Goal: Task Accomplishment & Management: Use online tool/utility

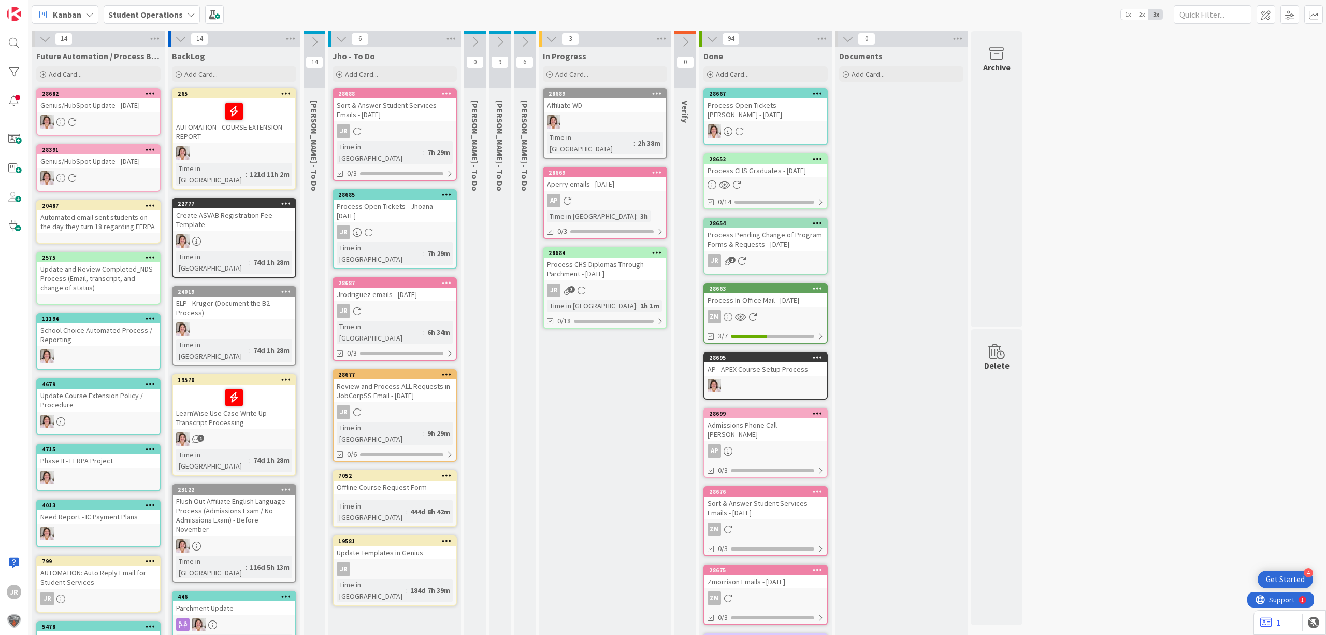
click at [622, 264] on div "Process CHS Diplomas Through Parchment - [DATE]" at bounding box center [605, 269] width 122 height 23
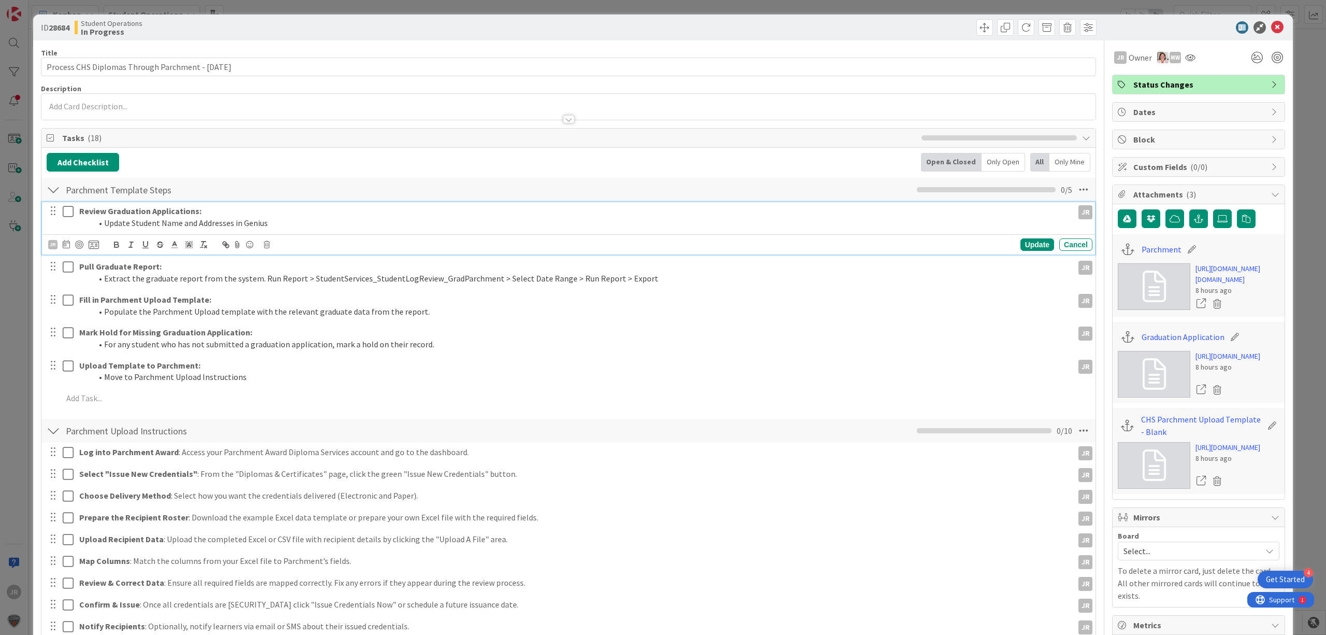
click at [67, 218] on icon at bounding box center [68, 211] width 11 height 12
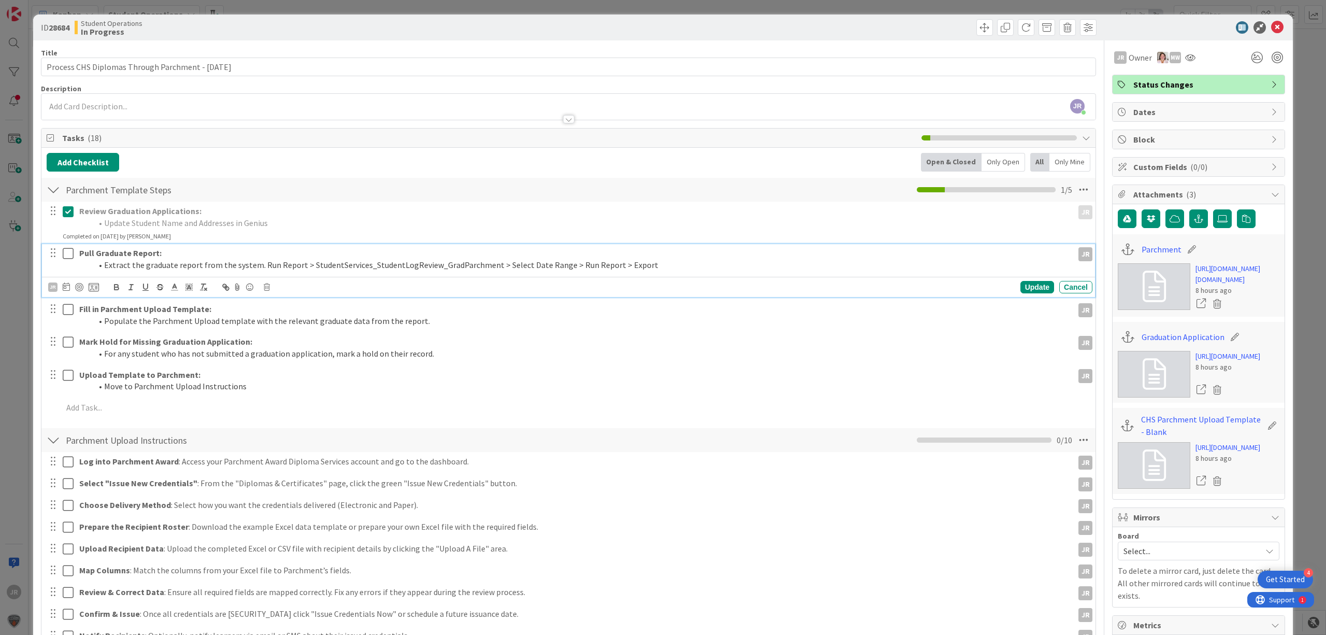
click at [63, 249] on icon at bounding box center [68, 253] width 11 height 12
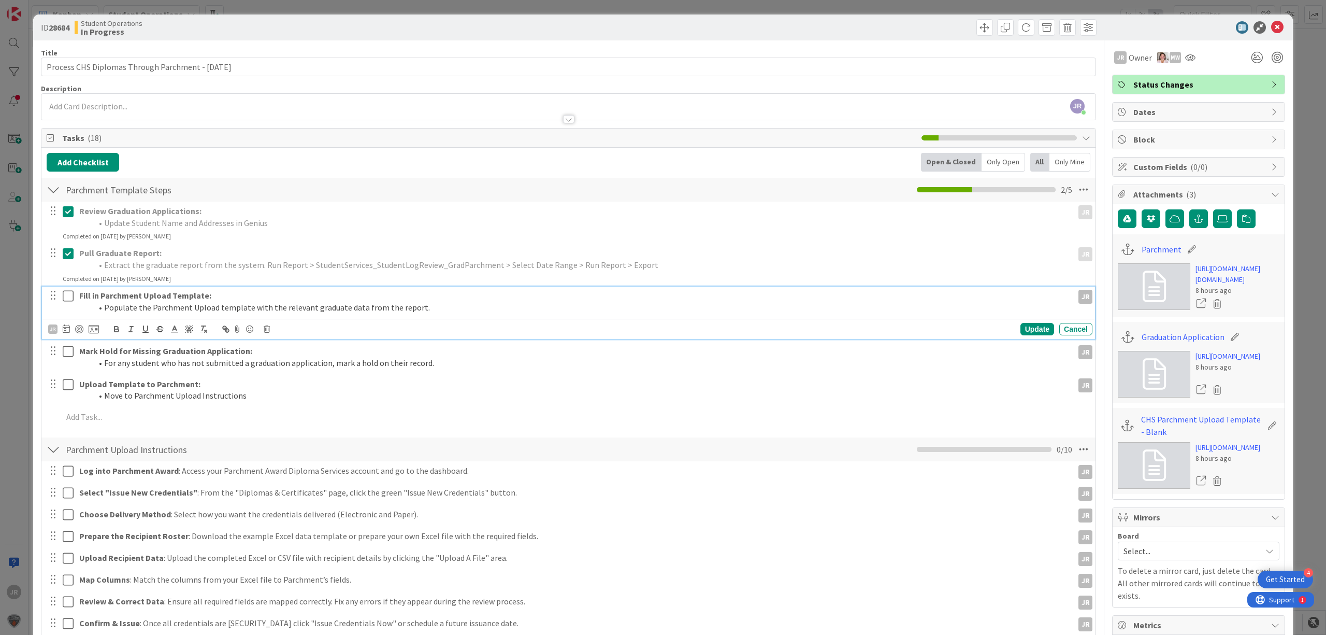
click at [67, 297] on icon at bounding box center [68, 296] width 11 height 12
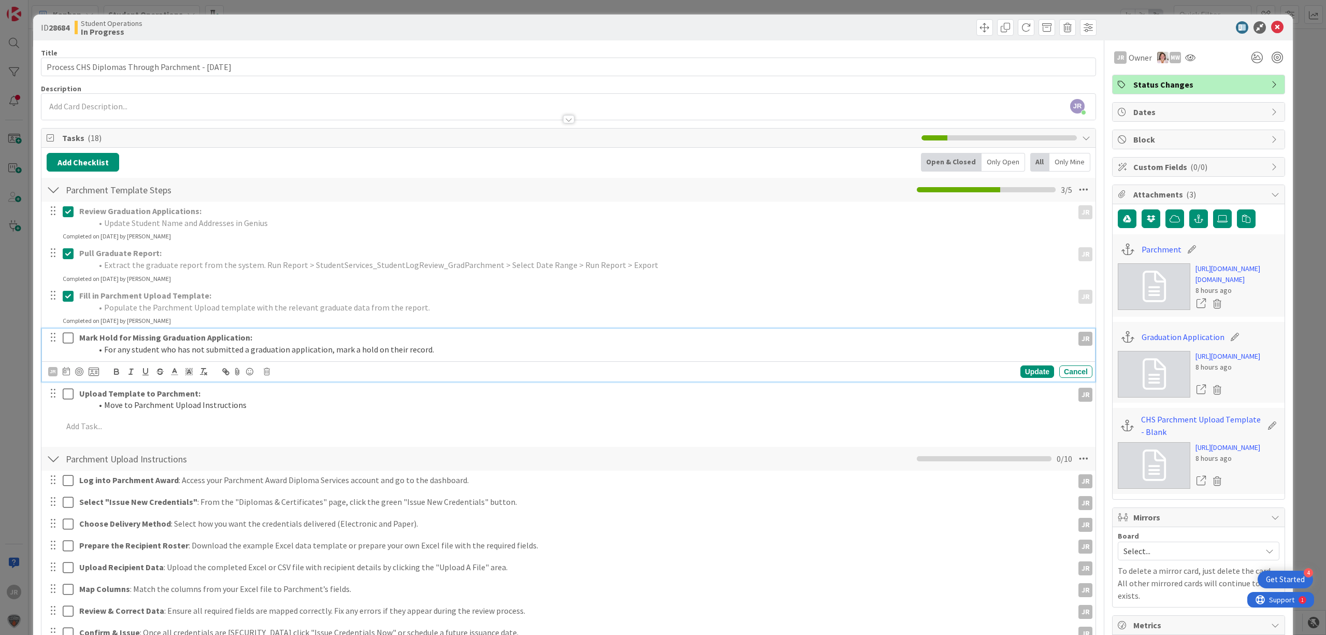
click at [71, 333] on icon at bounding box center [68, 338] width 11 height 12
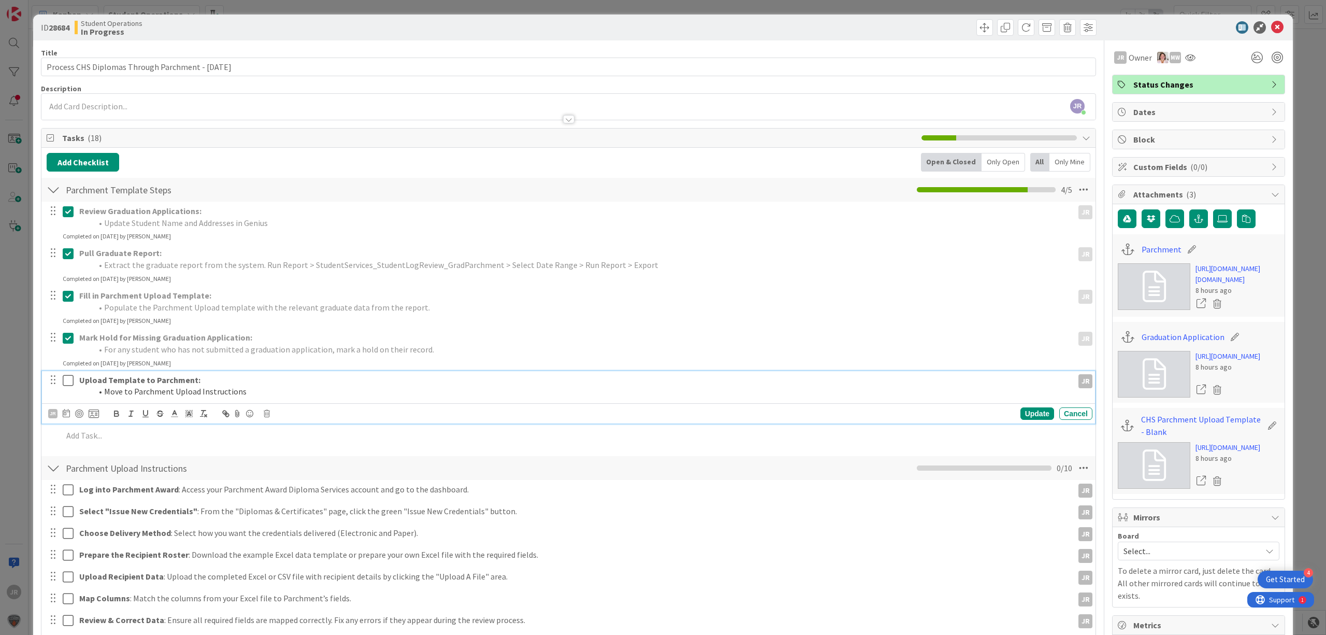
click at [72, 376] on icon at bounding box center [68, 380] width 11 height 12
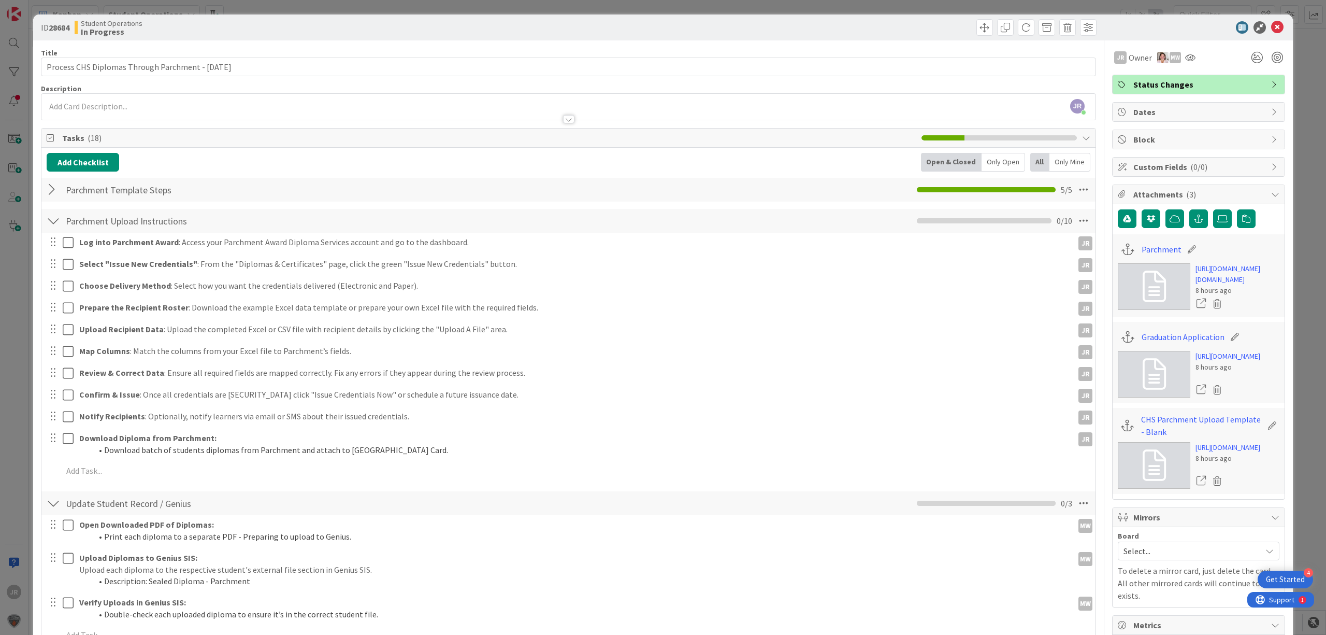
click at [51, 189] on div at bounding box center [53, 189] width 13 height 19
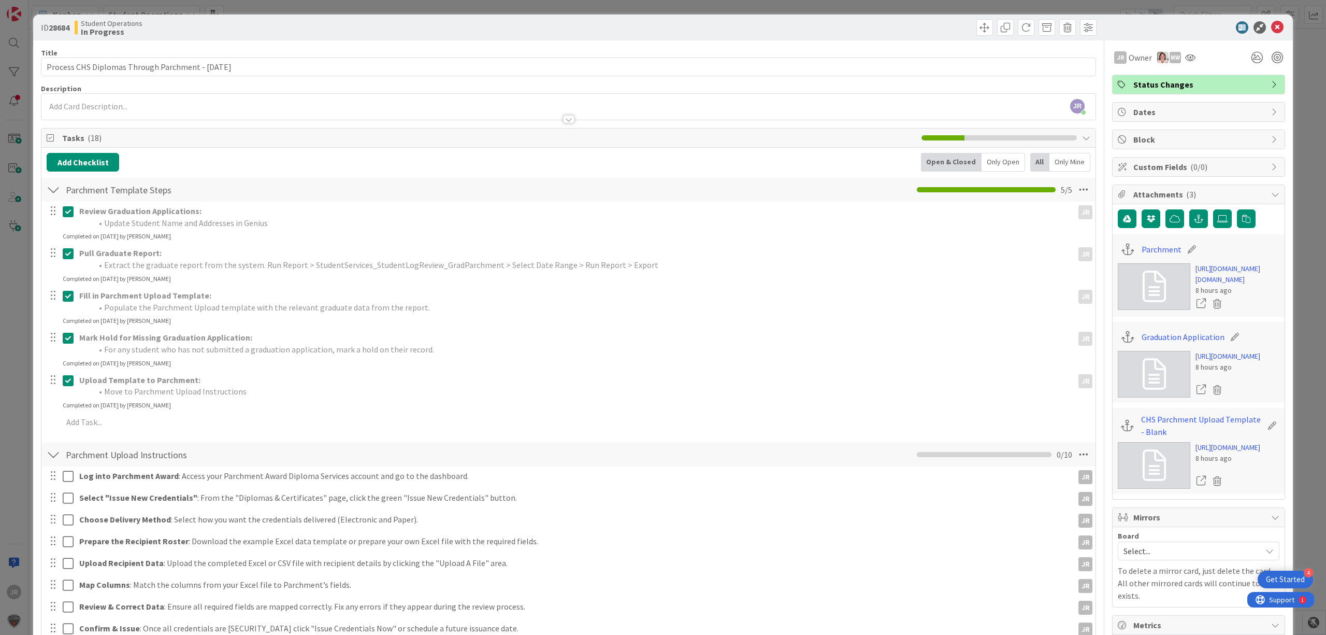
click at [54, 193] on div at bounding box center [53, 189] width 13 height 19
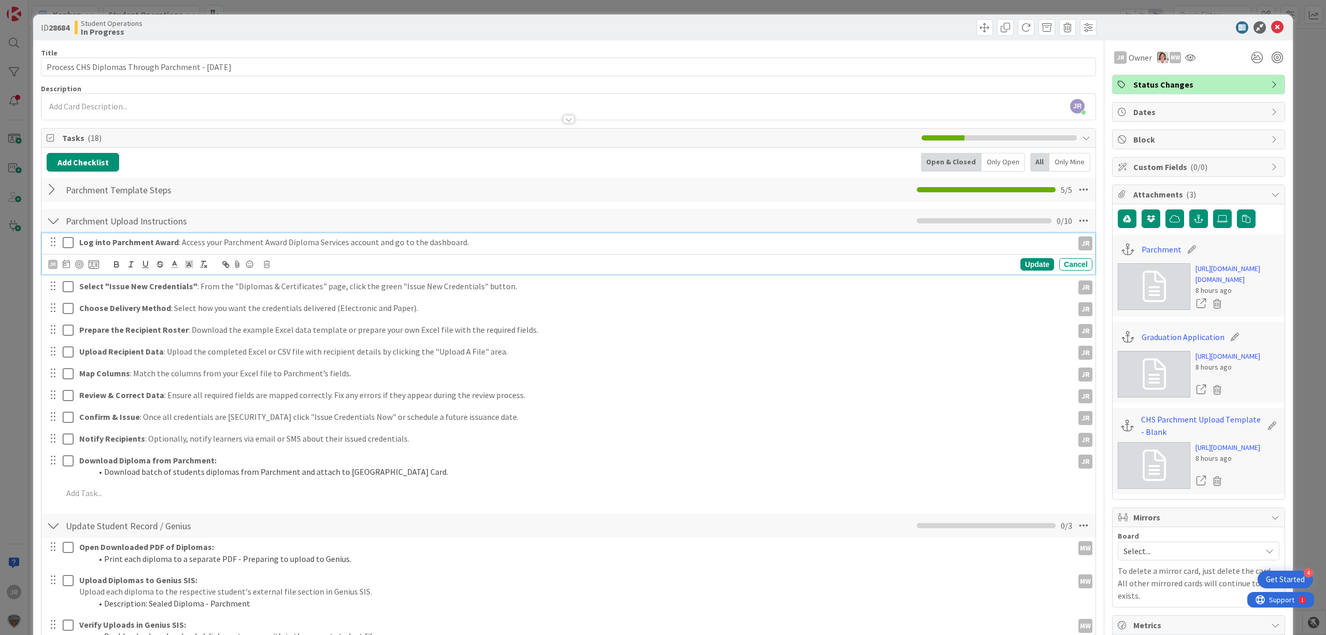
click at [64, 242] on icon at bounding box center [68, 242] width 11 height 12
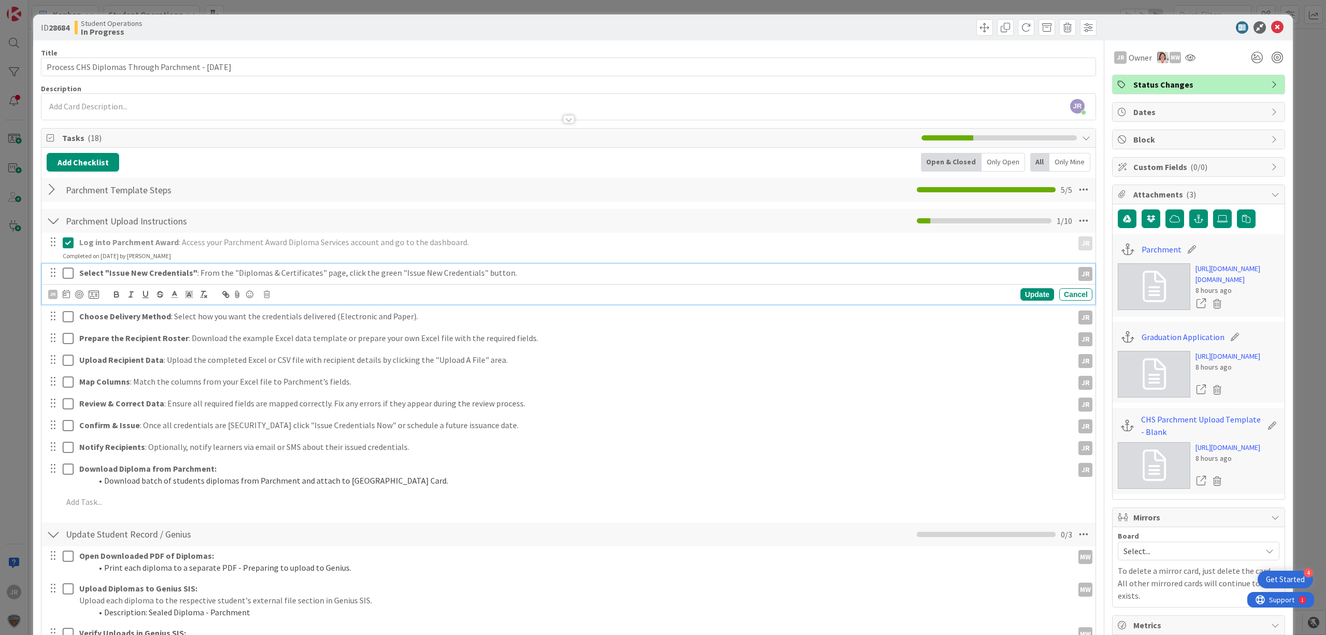
click at [71, 274] on icon at bounding box center [68, 273] width 11 height 12
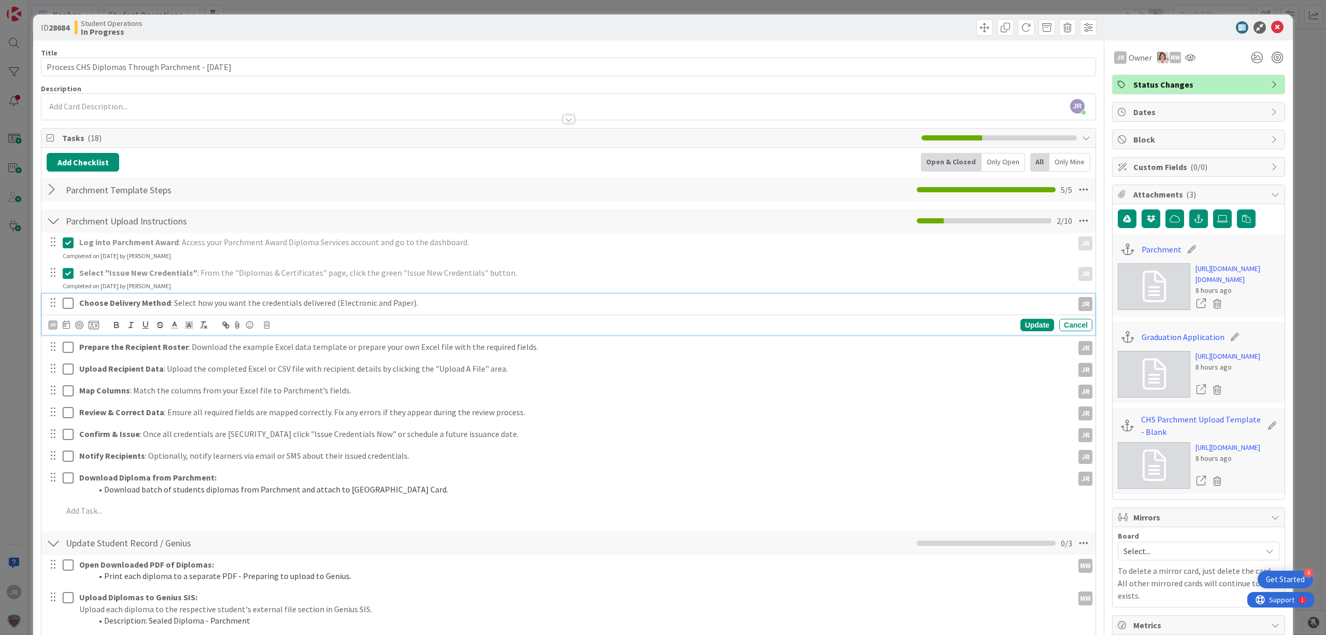
click at [71, 307] on icon at bounding box center [68, 303] width 11 height 12
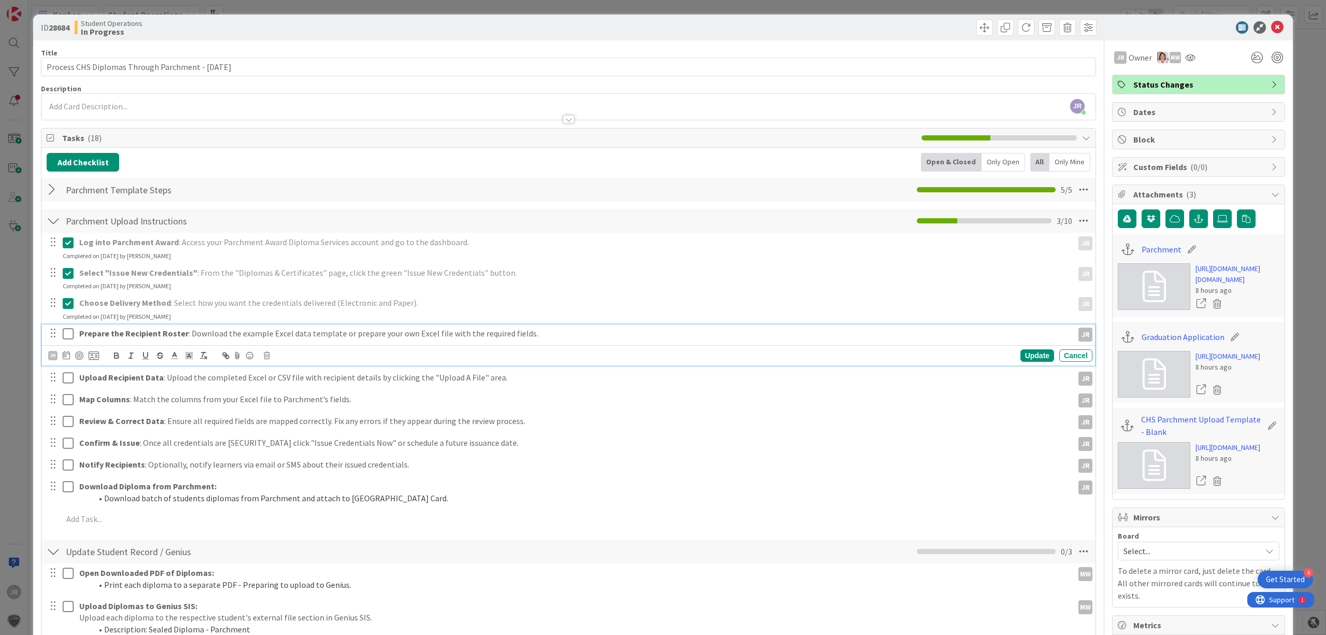
click at [67, 334] on icon at bounding box center [68, 333] width 11 height 12
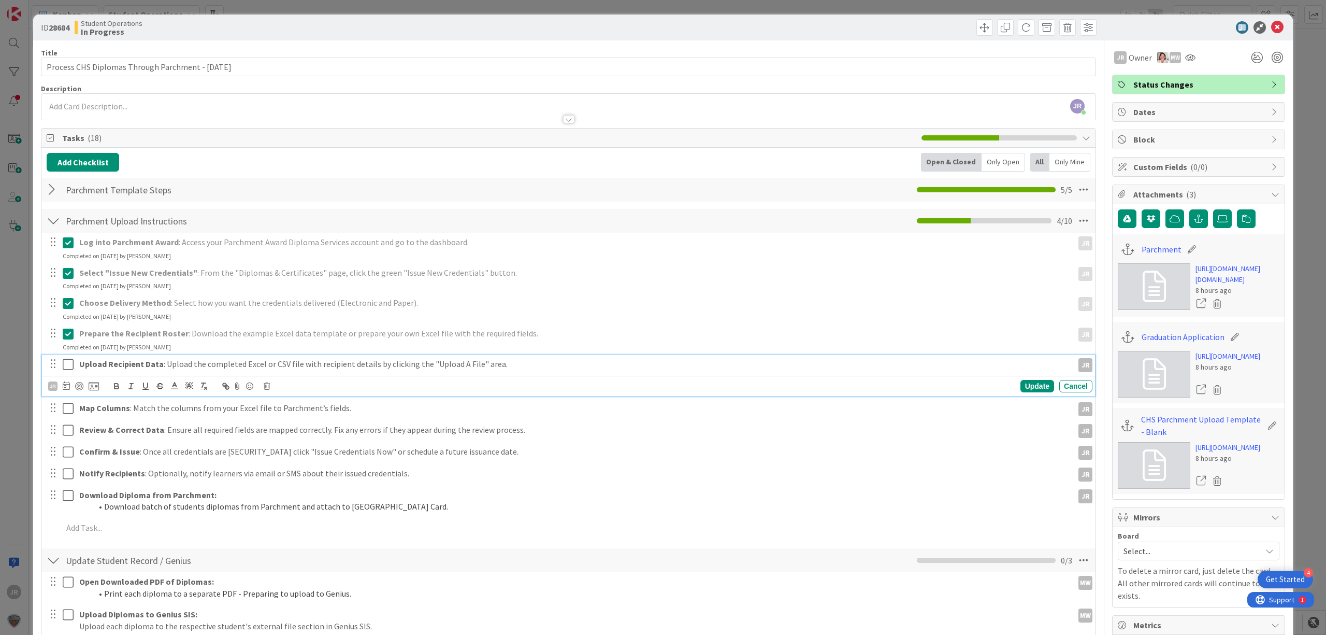
click at [70, 359] on icon at bounding box center [68, 364] width 11 height 12
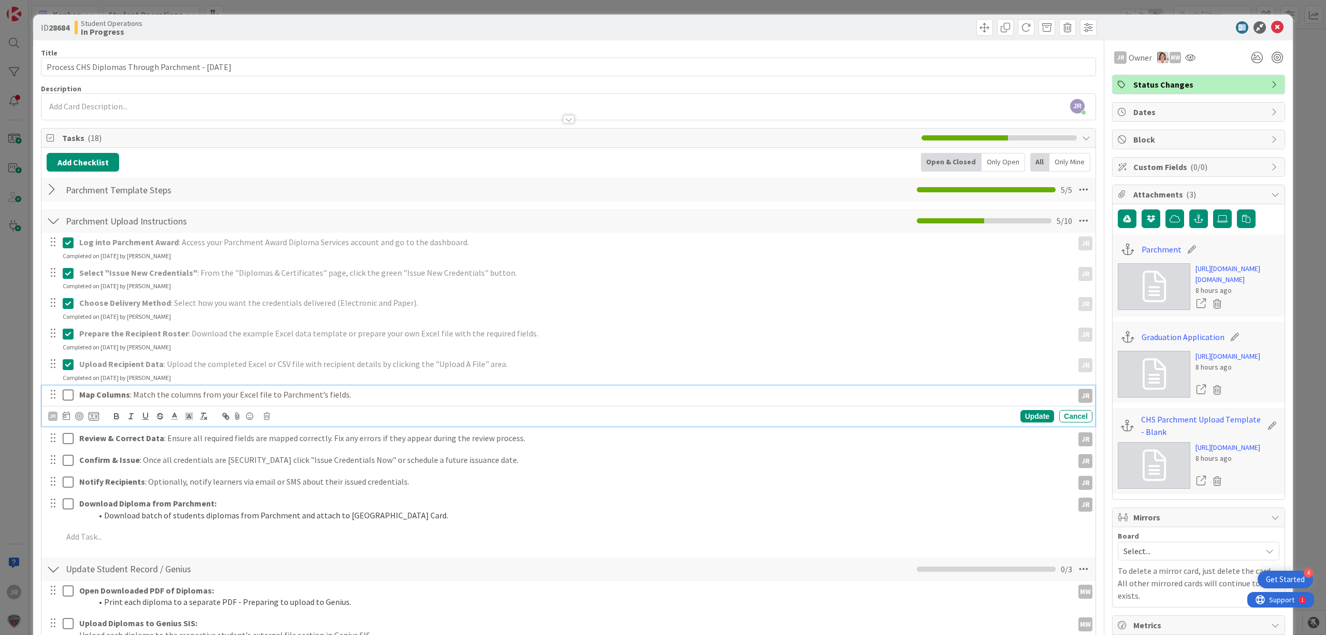
click at [73, 395] on icon at bounding box center [68, 395] width 11 height 12
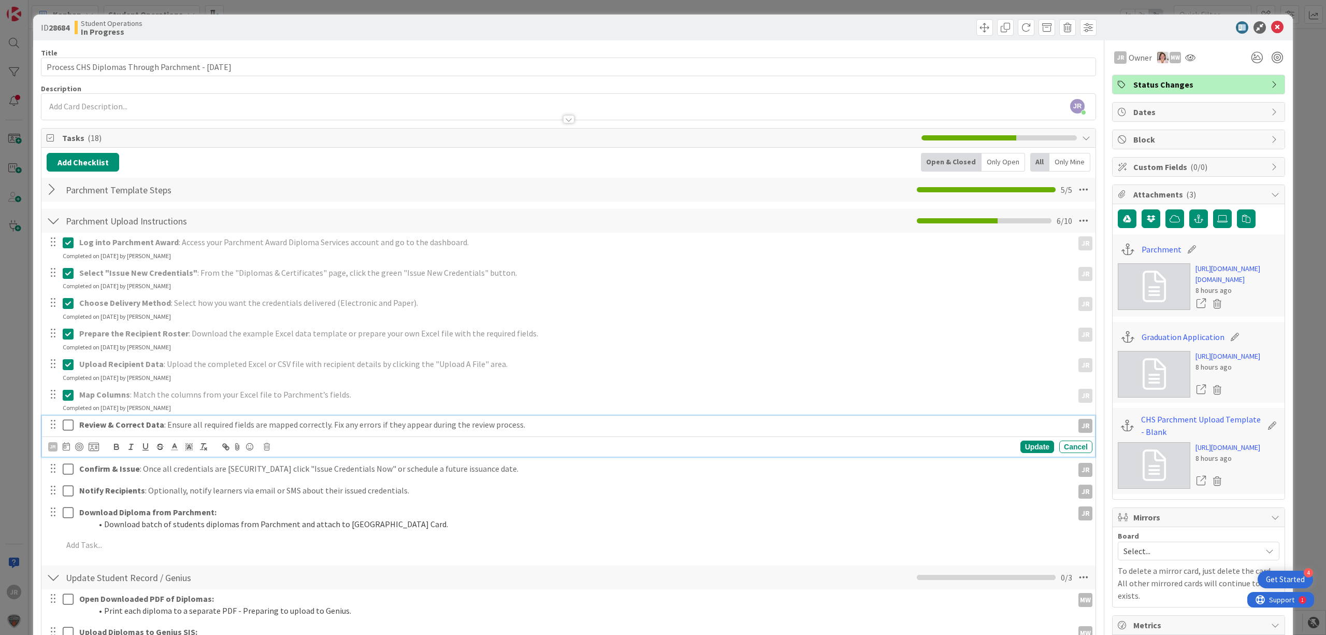
click at [69, 424] on icon at bounding box center [68, 425] width 11 height 12
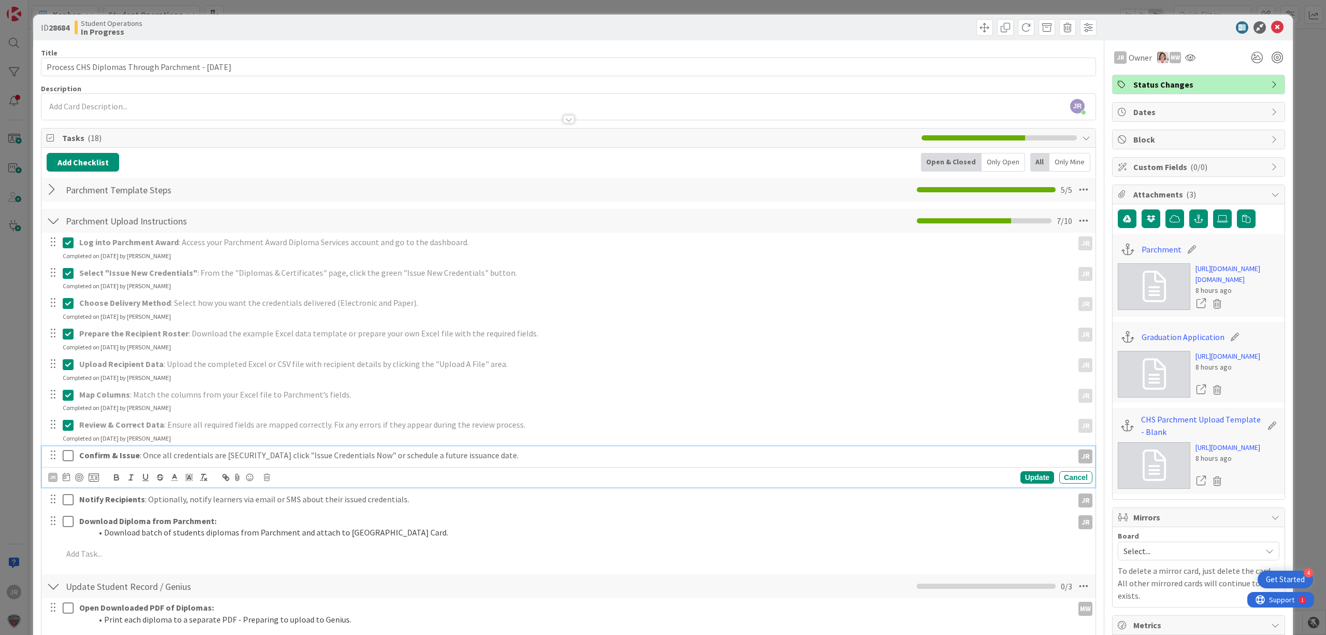
click at [65, 452] on icon at bounding box center [68, 455] width 11 height 12
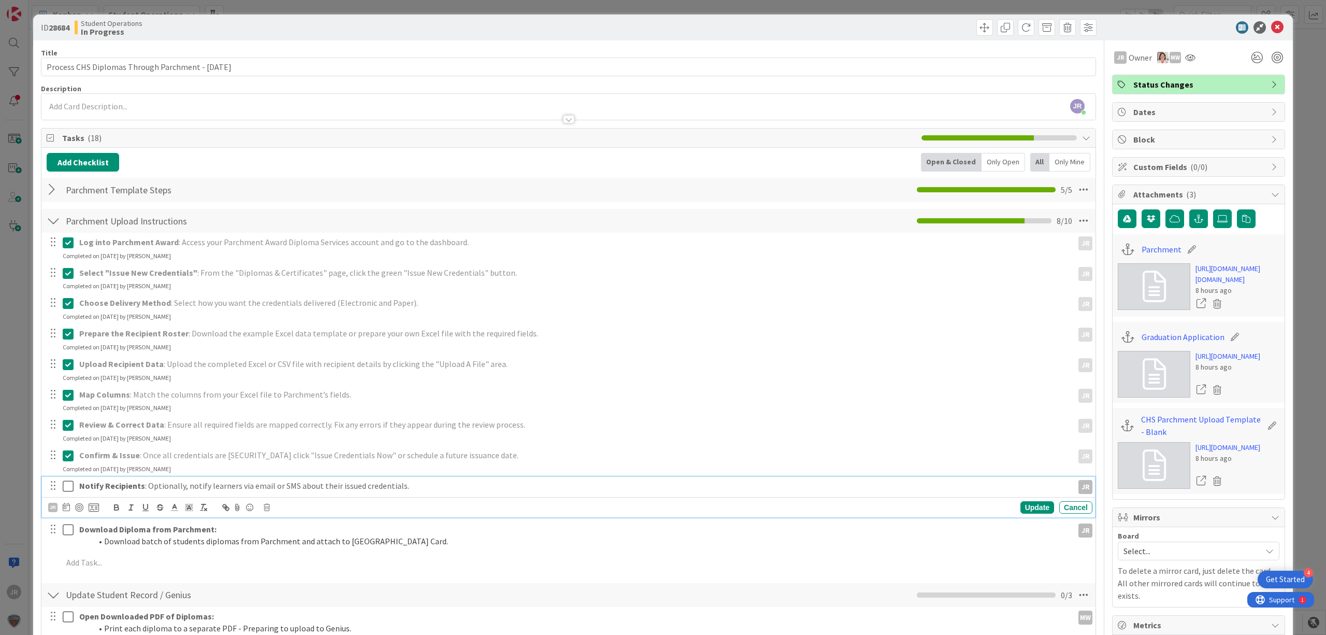
click at [69, 481] on icon at bounding box center [68, 486] width 11 height 12
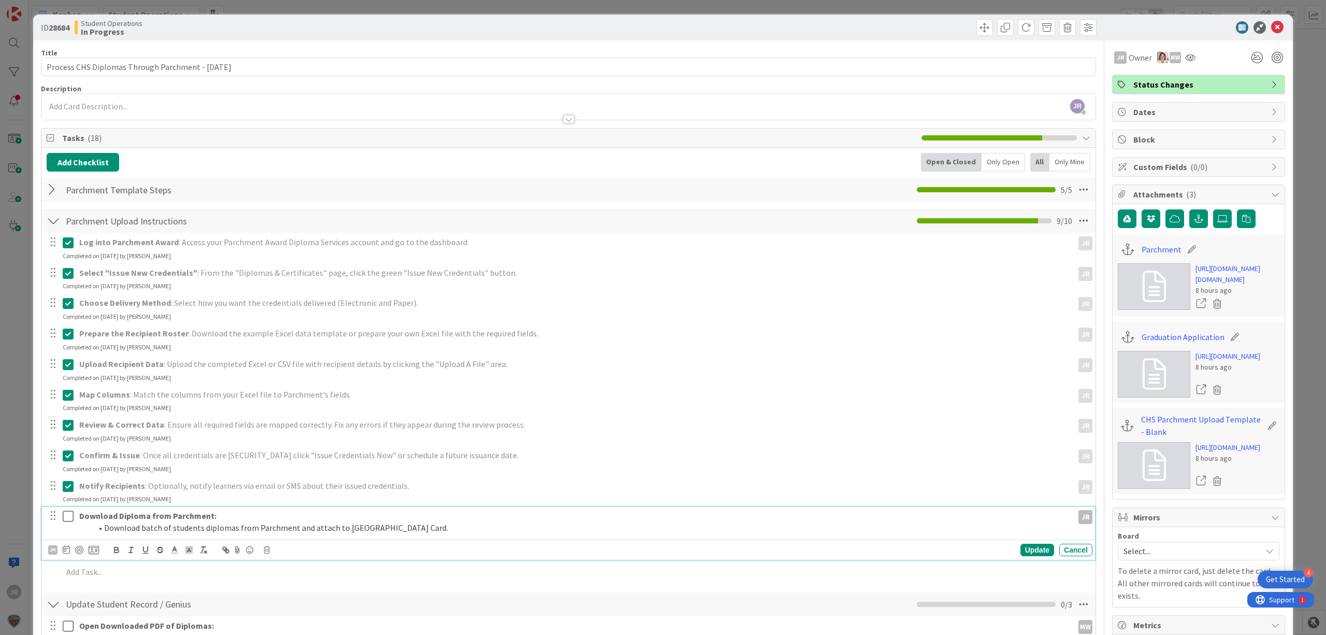
click at [67, 519] on icon at bounding box center [68, 516] width 11 height 12
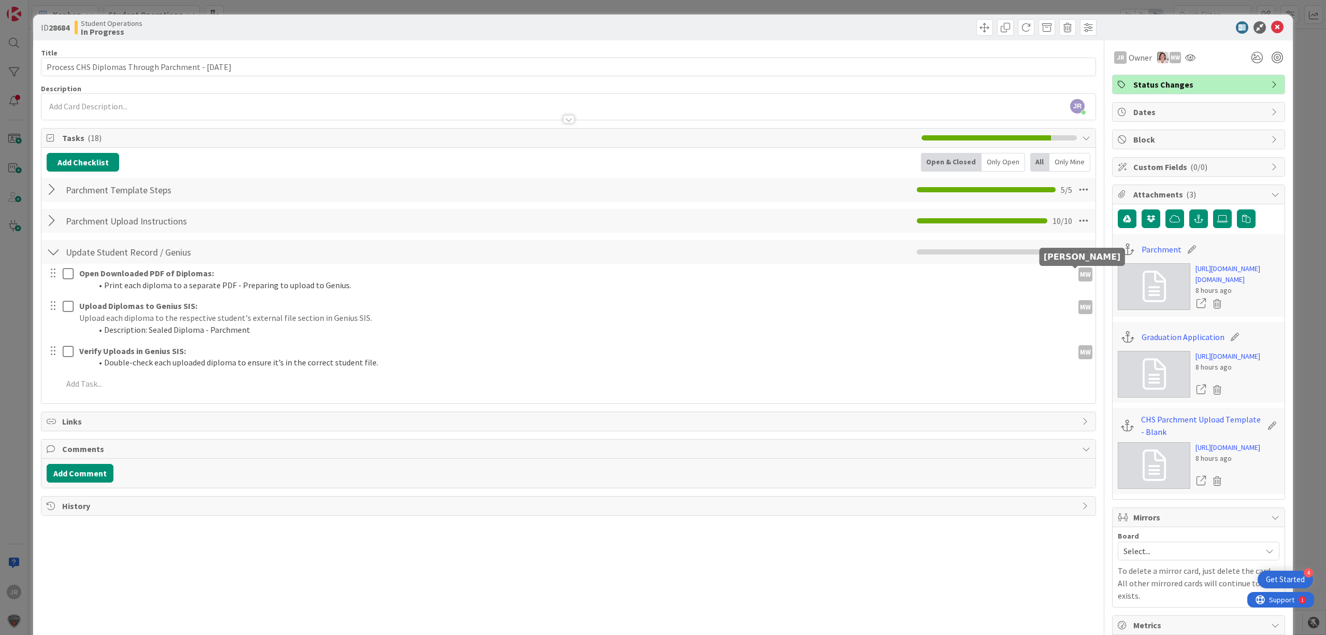
click at [1079, 279] on div "MW" at bounding box center [1086, 274] width 14 height 14
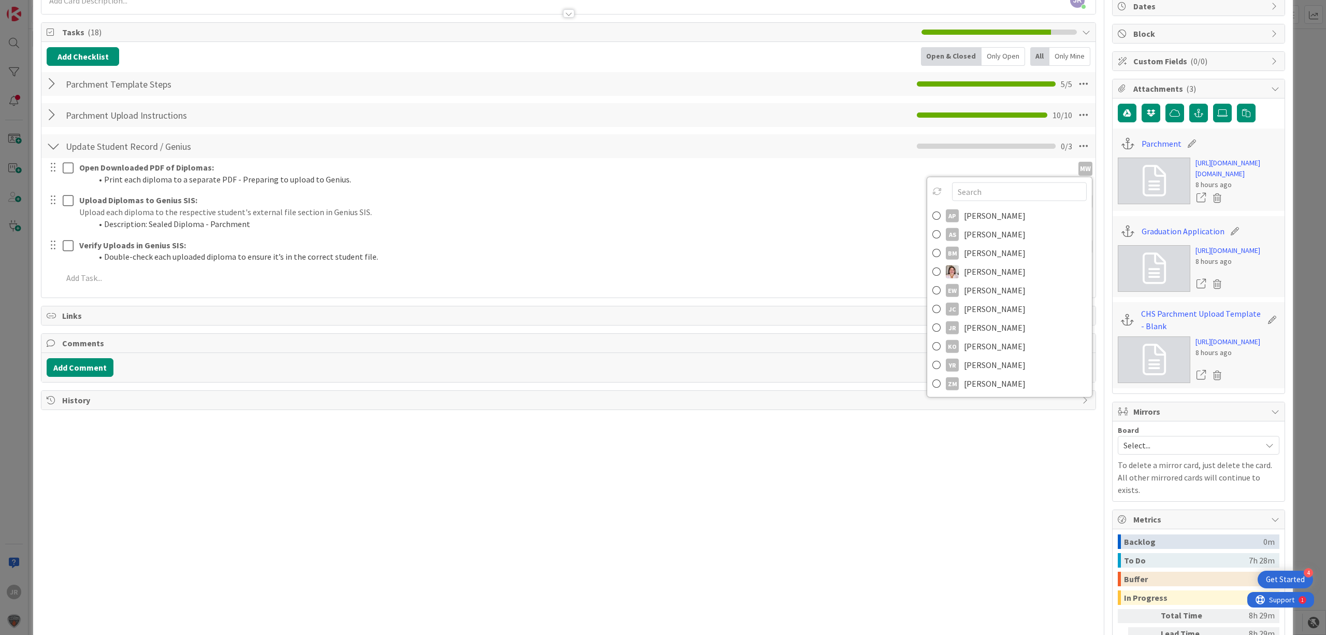
scroll to position [276, 0]
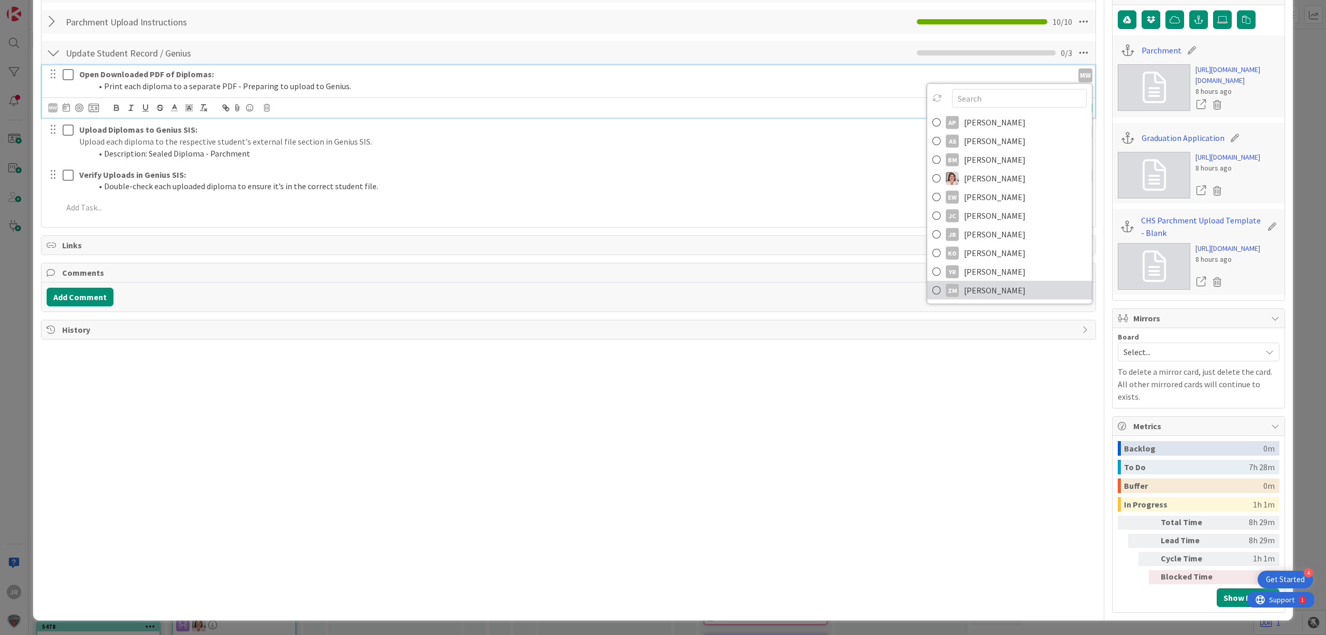
click at [979, 282] on span "[PERSON_NAME]" at bounding box center [995, 290] width 62 height 16
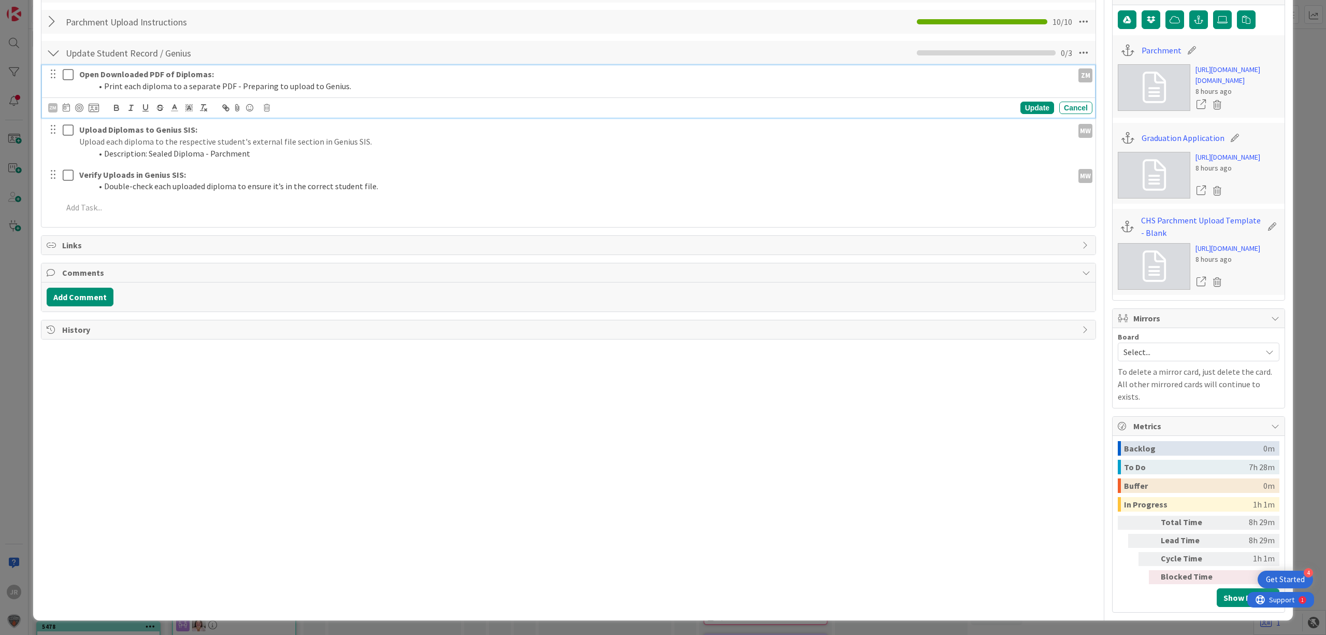
scroll to position [138, 0]
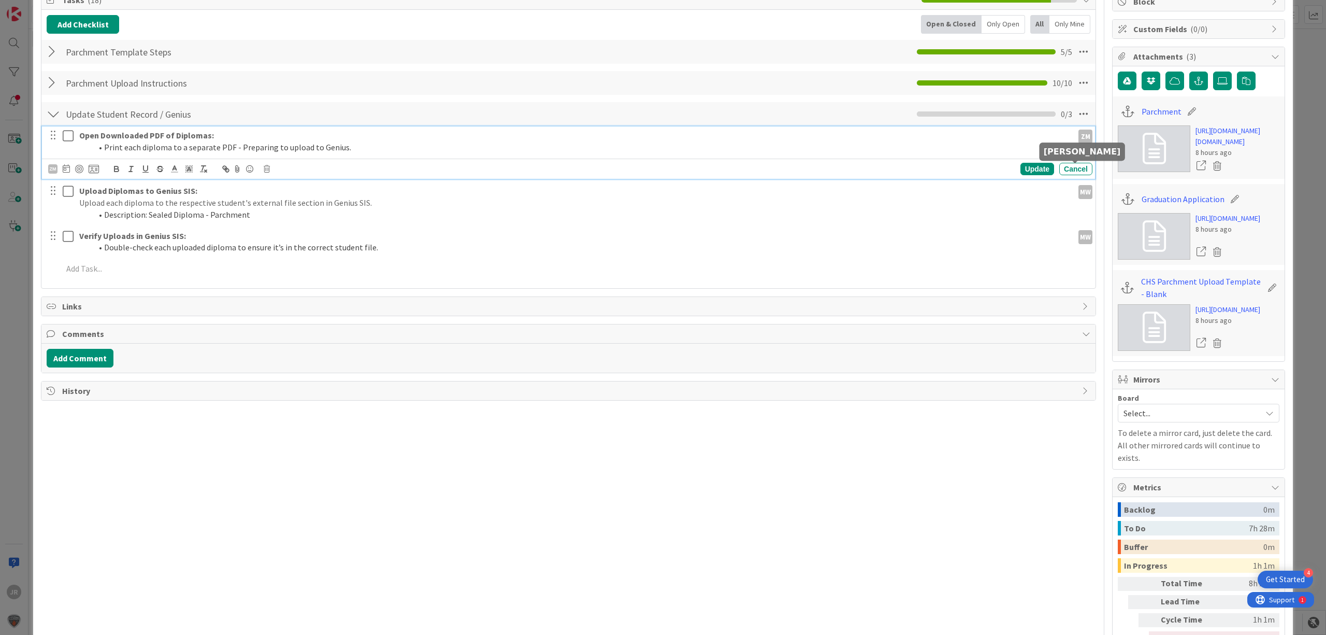
click at [1079, 185] on div "MW" at bounding box center [1086, 192] width 14 height 14
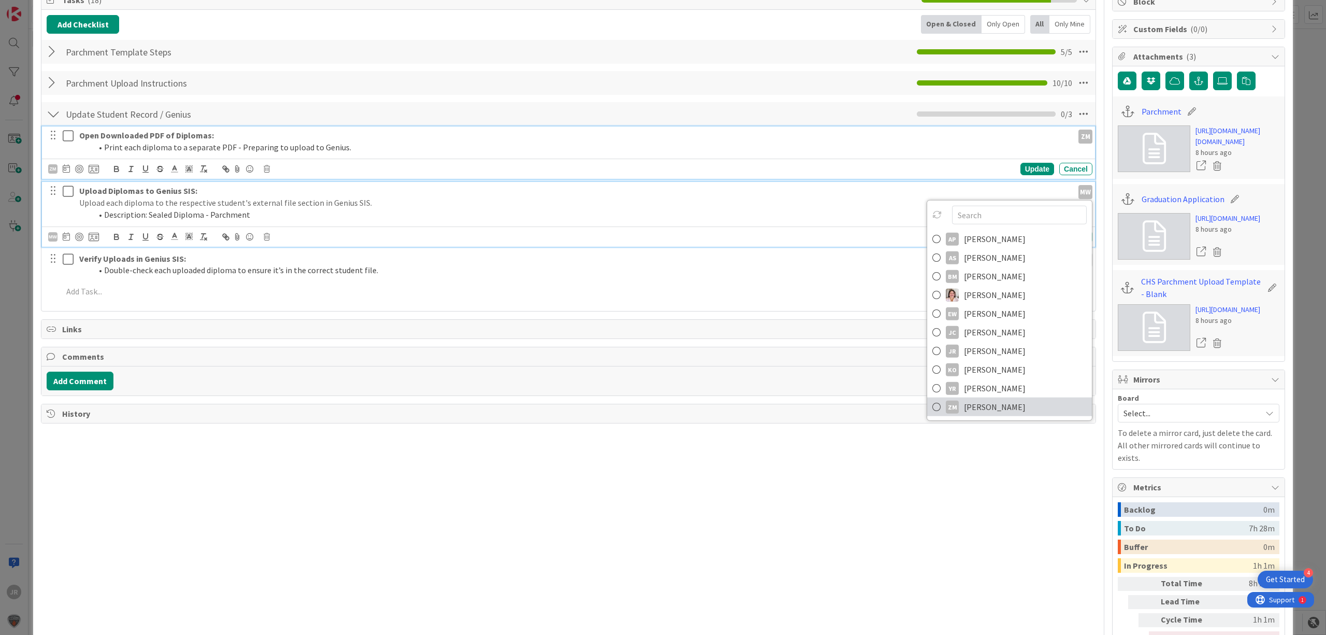
click at [1001, 397] on link "ZM [PERSON_NAME]" at bounding box center [1009, 406] width 165 height 19
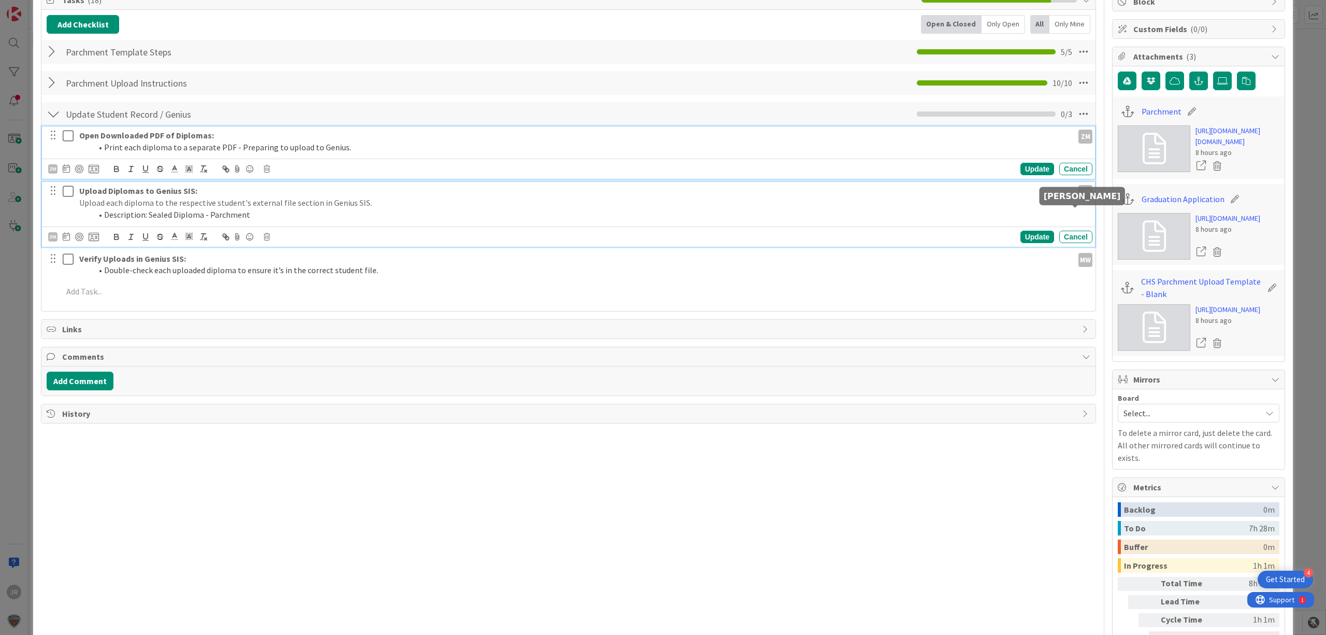
click at [1079, 253] on div "MW" at bounding box center [1086, 260] width 14 height 14
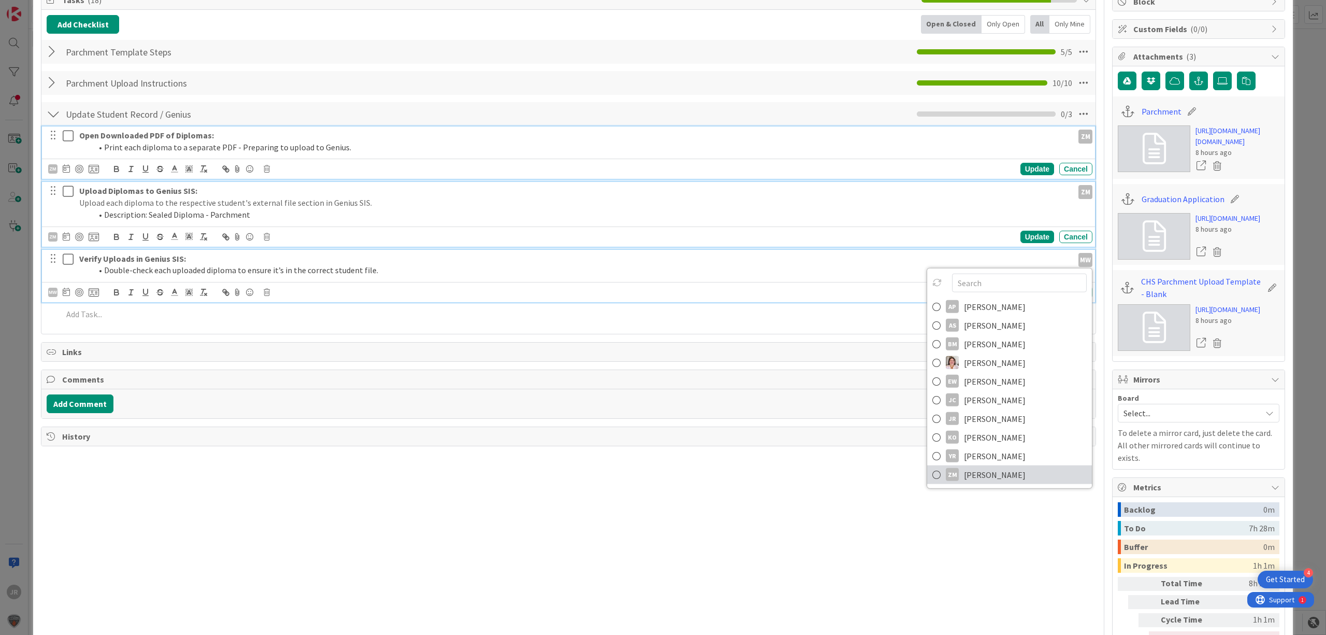
click at [1005, 466] on span "[PERSON_NAME]" at bounding box center [995, 474] width 62 height 16
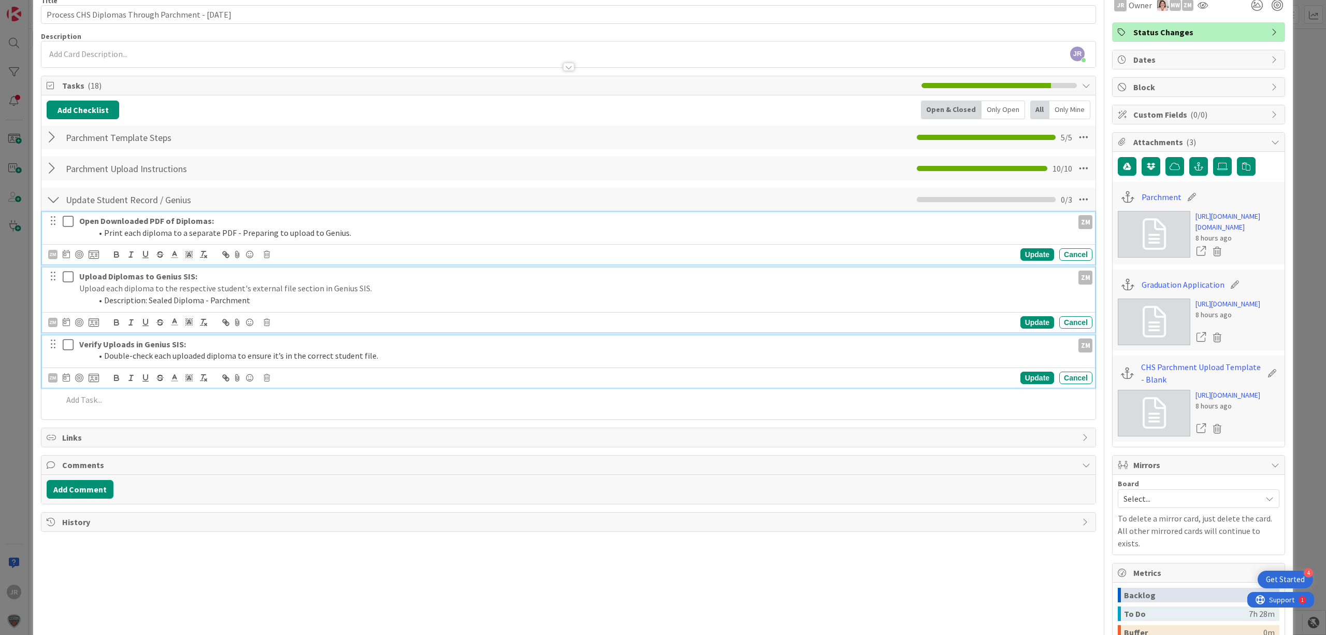
scroll to position [0, 0]
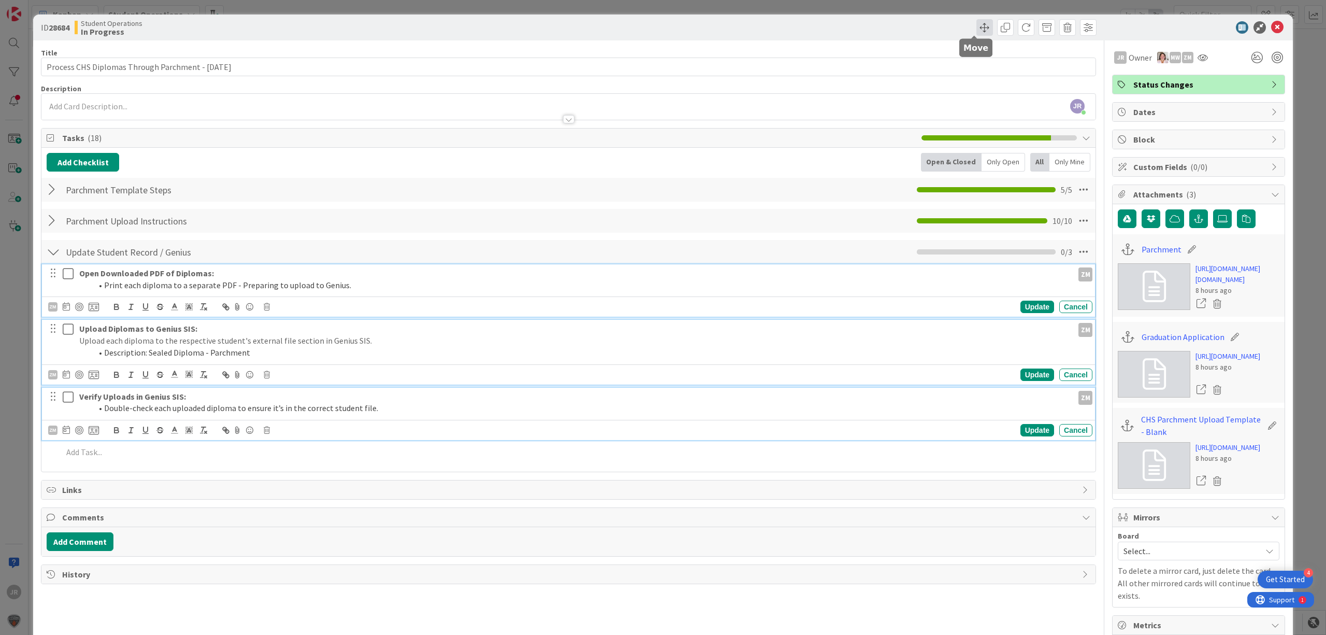
click at [977, 23] on span at bounding box center [985, 27] width 17 height 17
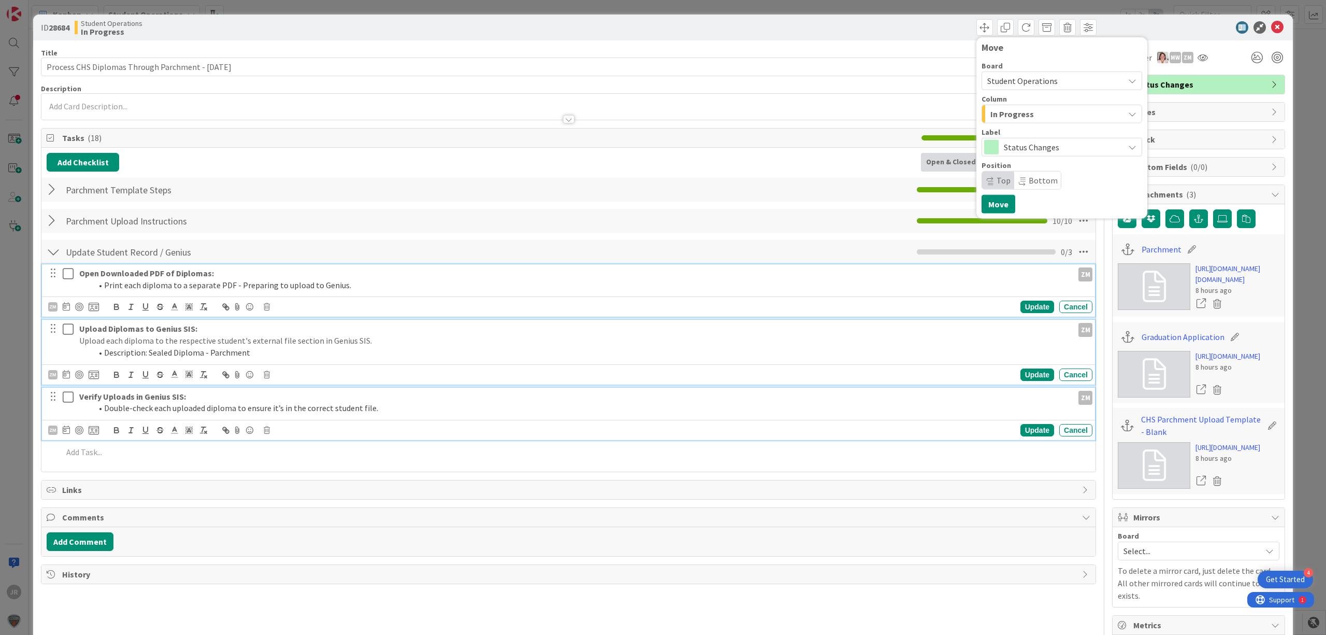
click at [991, 112] on span "In Progress" at bounding box center [1013, 113] width 44 height 13
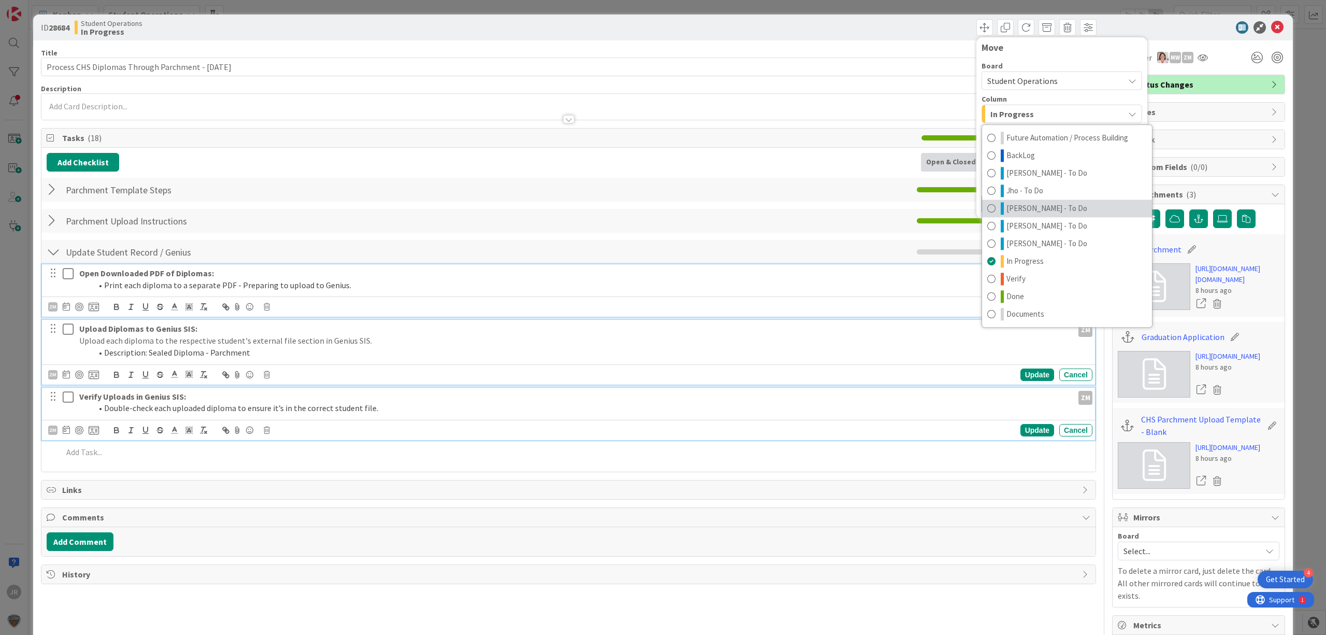
click at [1007, 204] on span "[PERSON_NAME] - To Do" at bounding box center [1047, 208] width 81 height 12
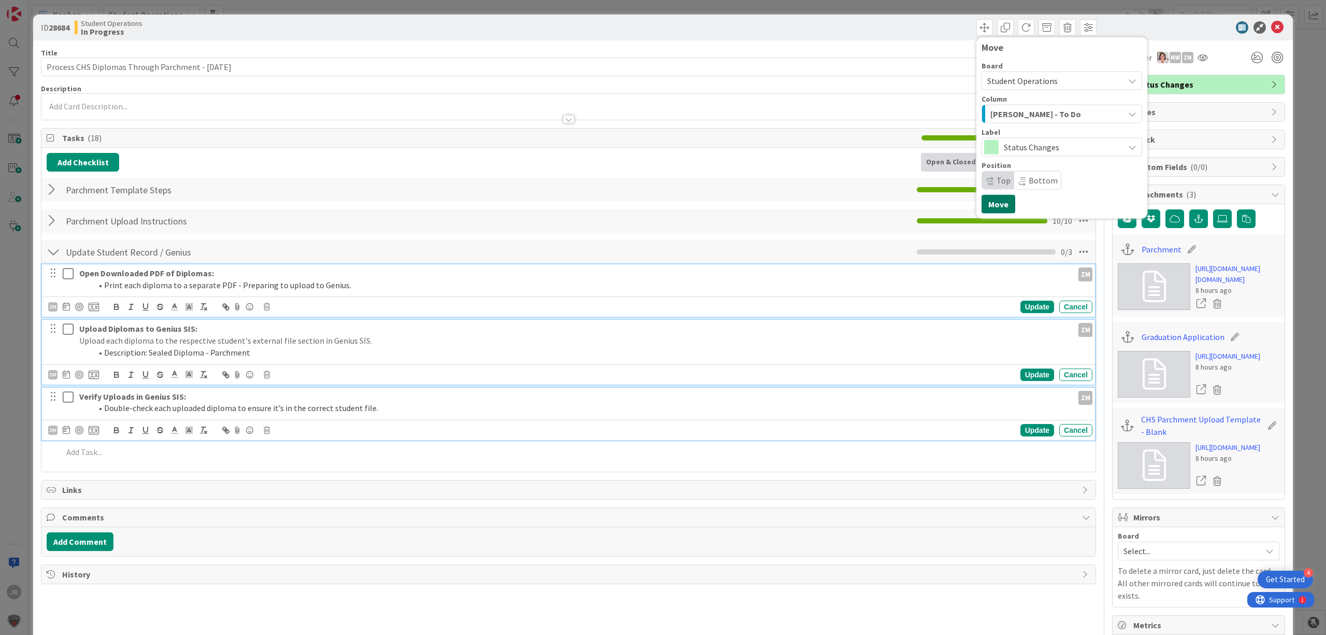
click at [982, 203] on button "Move" at bounding box center [999, 204] width 34 height 19
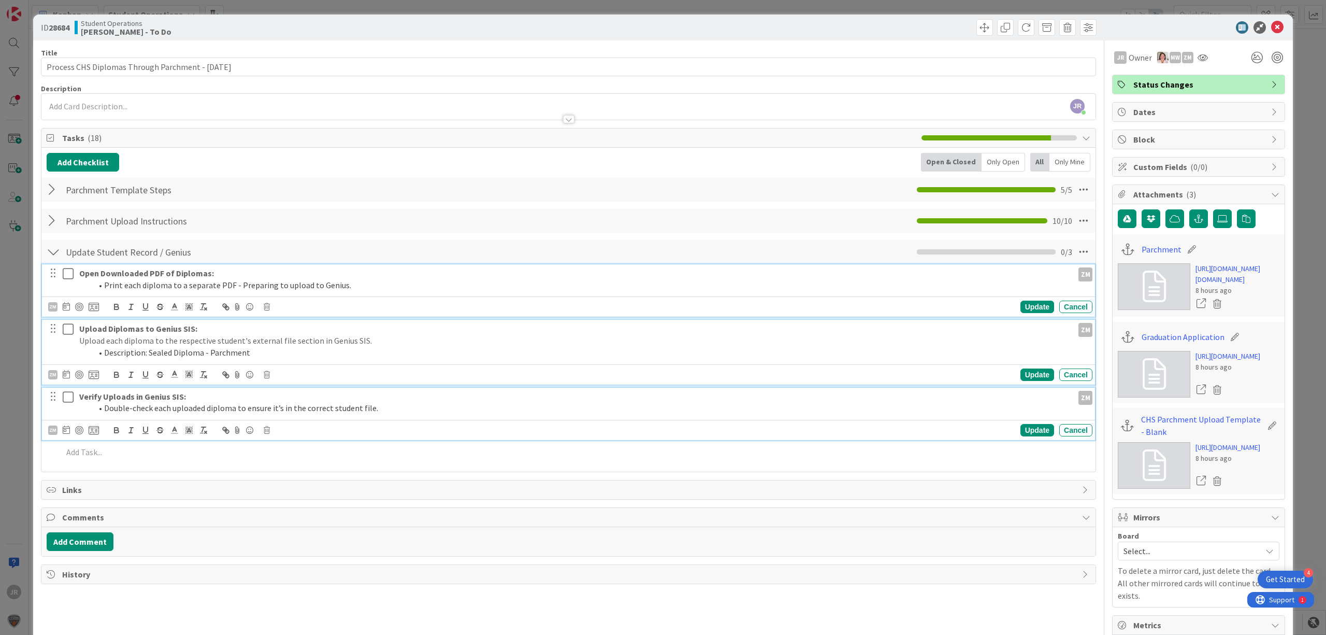
click at [599, 5] on div "ID 28684 Student Operations [PERSON_NAME] - To Do Move Move Title 51 / 128 Proc…" at bounding box center [663, 317] width 1326 height 635
